Goal: Find specific page/section: Find specific page/section

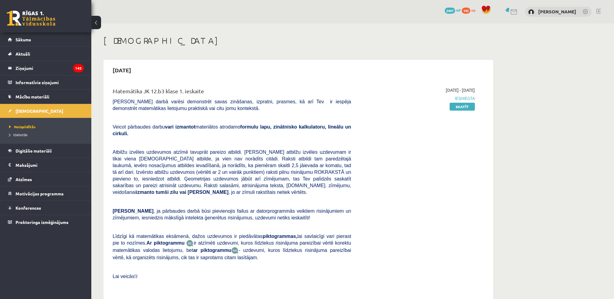
scroll to position [302, 0]
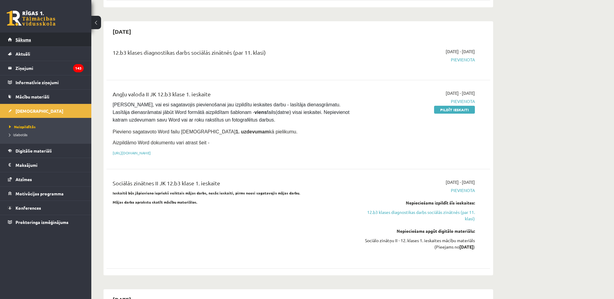
click at [21, 40] on span "Sākums" at bounding box center [24, 39] width 16 height 5
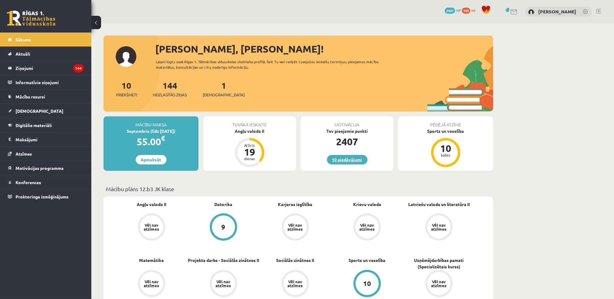
click at [342, 161] on link "10 piedāvājumi" at bounding box center [347, 159] width 40 height 9
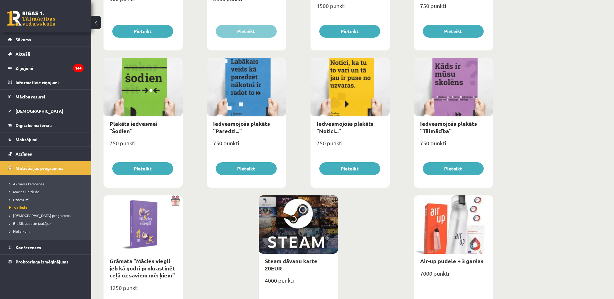
scroll to position [594, 0]
